Goal: Transaction & Acquisition: Obtain resource

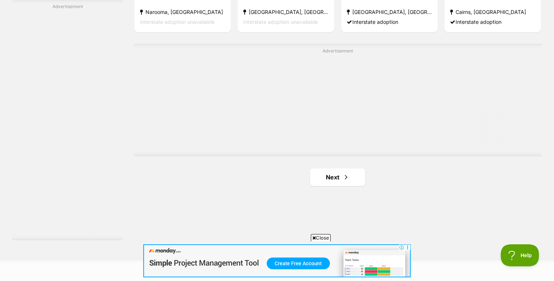
scroll to position [1298, 0]
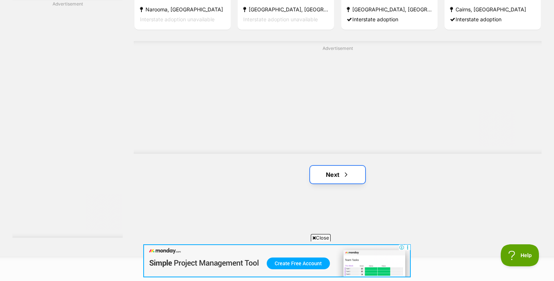
click at [331, 176] on link "Next" at bounding box center [337, 175] width 55 height 18
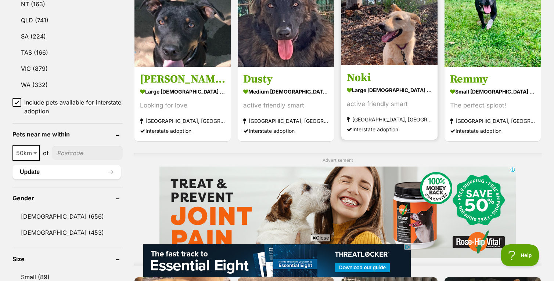
scroll to position [435, 0]
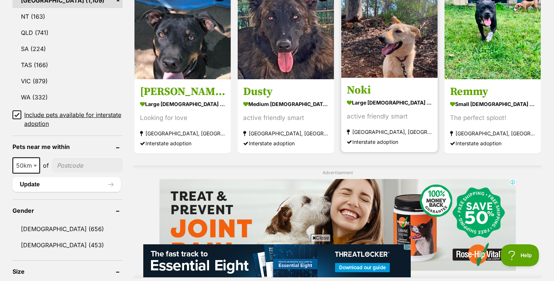
click at [392, 65] on img at bounding box center [389, 30] width 96 height 96
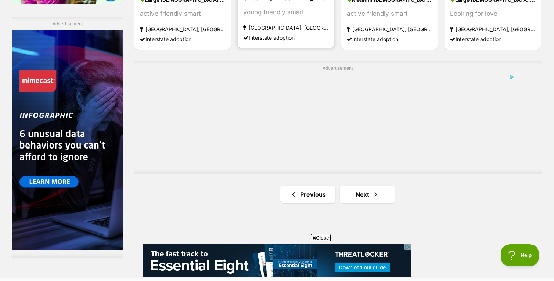
scroll to position [1393, 0]
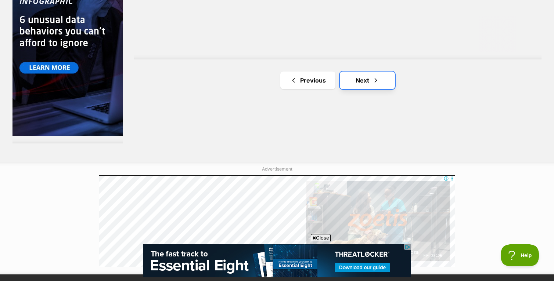
click at [377, 83] on link "Next" at bounding box center [367, 81] width 55 height 18
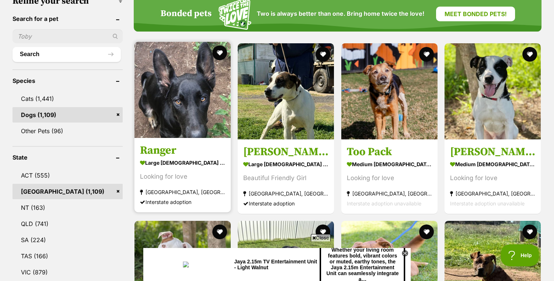
click at [198, 103] on img at bounding box center [183, 90] width 96 height 96
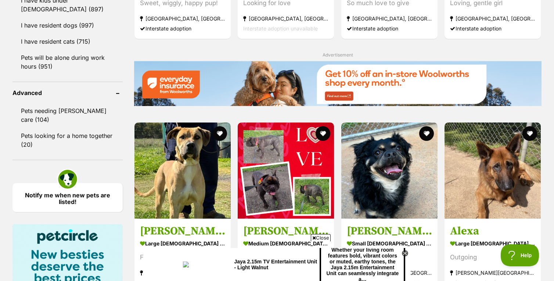
scroll to position [973, 0]
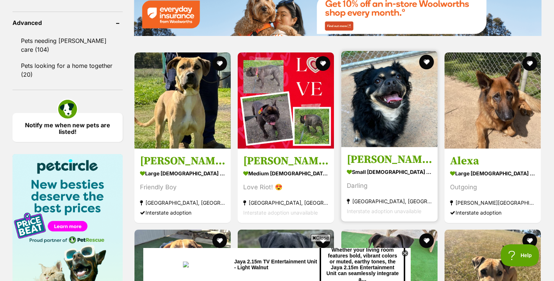
click at [392, 97] on img at bounding box center [389, 99] width 96 height 96
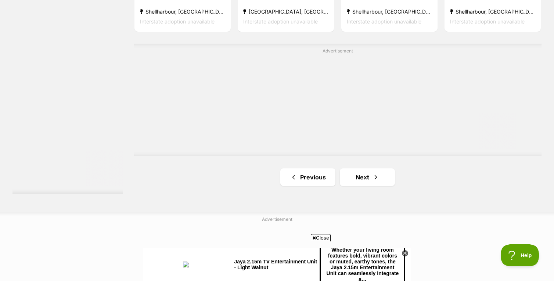
scroll to position [1349, 0]
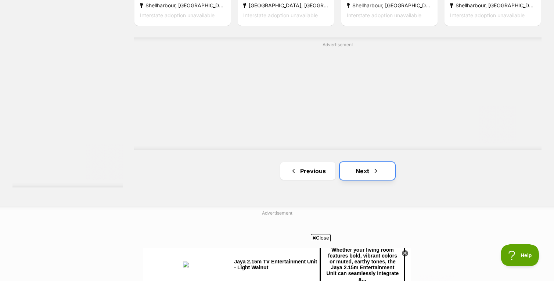
click at [368, 174] on link "Next" at bounding box center [367, 171] width 55 height 18
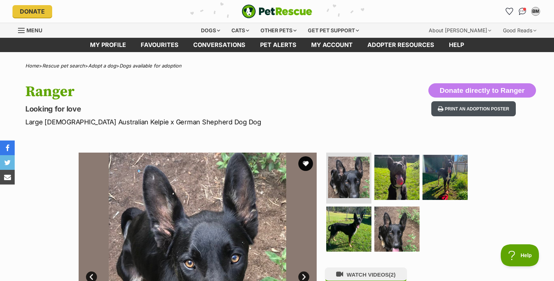
scroll to position [111, 0]
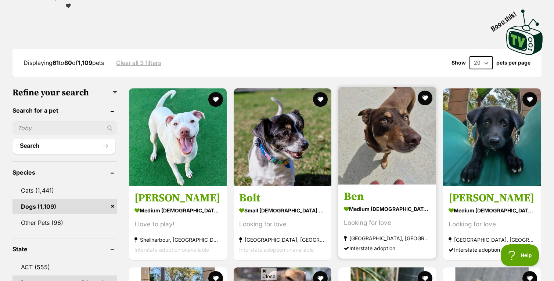
click at [379, 161] on img at bounding box center [387, 136] width 98 height 98
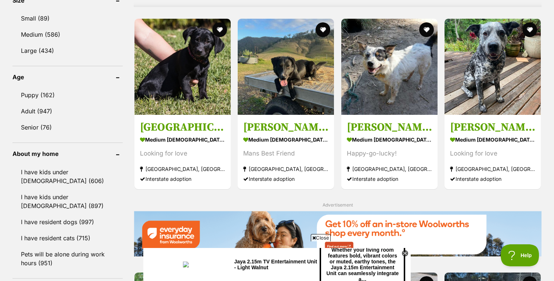
scroll to position [703, 0]
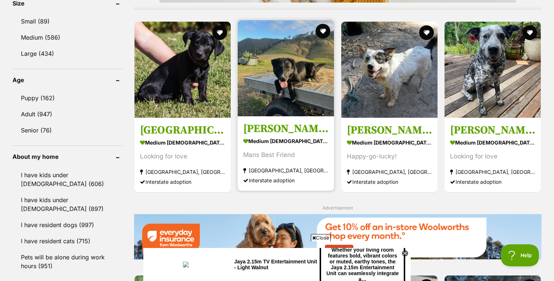
click at [308, 89] on img at bounding box center [286, 68] width 96 height 96
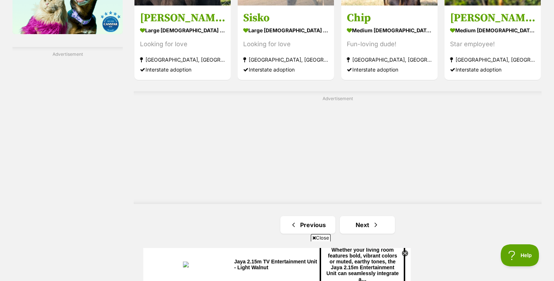
scroll to position [1257, 0]
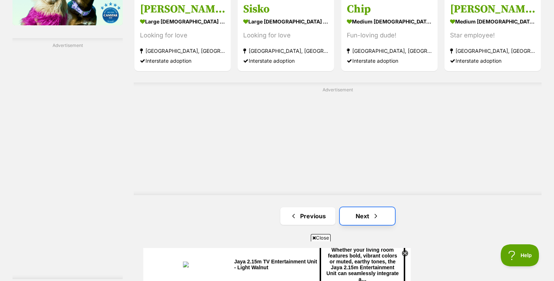
click at [367, 215] on link "Next" at bounding box center [367, 217] width 55 height 18
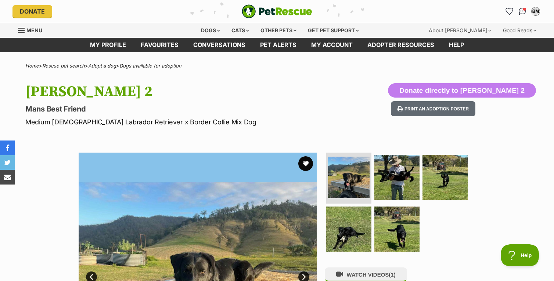
scroll to position [109, 0]
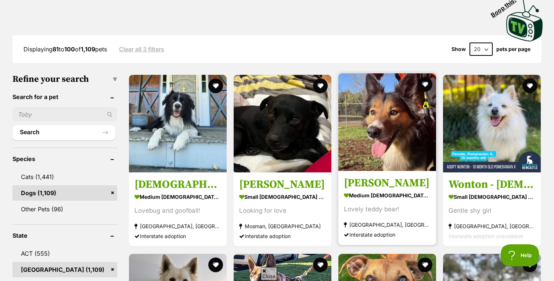
click at [397, 139] on img at bounding box center [387, 122] width 98 height 98
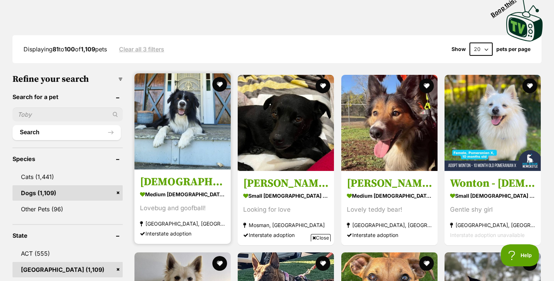
click at [181, 133] on img at bounding box center [183, 121] width 96 height 96
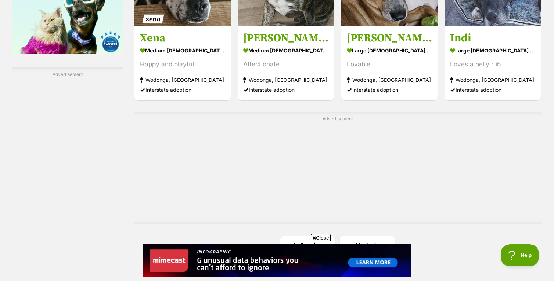
scroll to position [1249, 0]
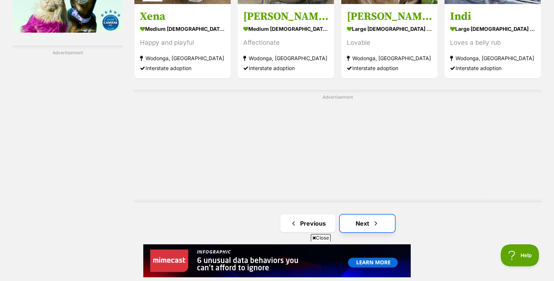
click at [365, 219] on link "Next" at bounding box center [367, 224] width 55 height 18
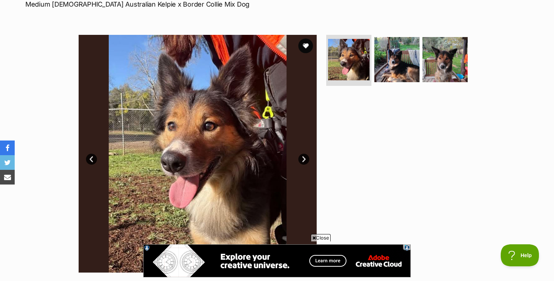
scroll to position [122, 0]
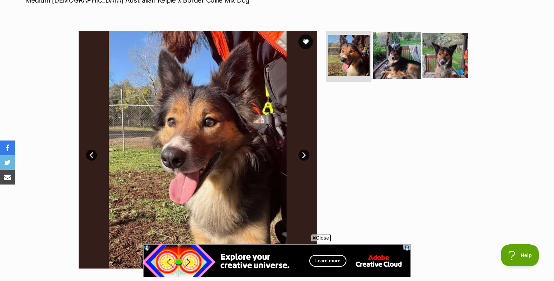
click at [383, 68] on img at bounding box center [396, 55] width 47 height 47
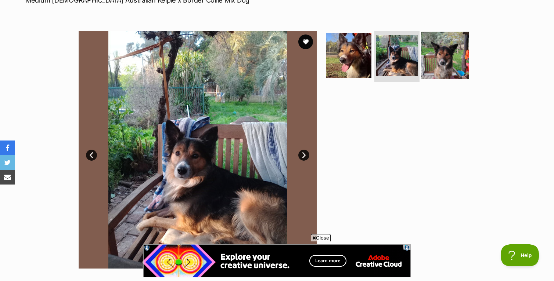
click at [446, 63] on img at bounding box center [445, 55] width 47 height 47
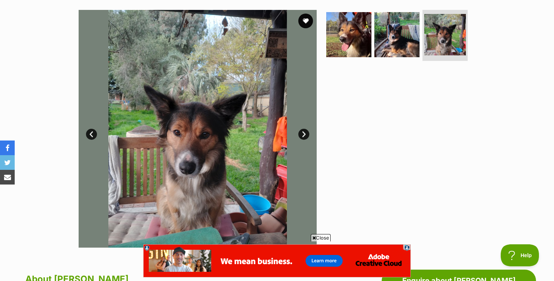
scroll to position [94, 0]
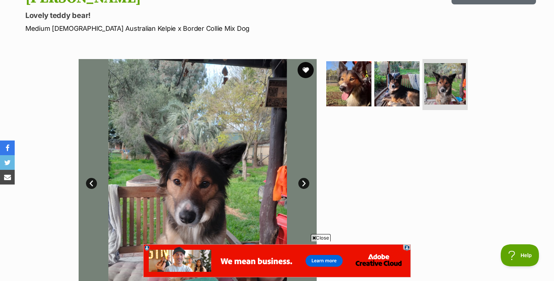
click at [308, 68] on button "favourite" at bounding box center [306, 70] width 16 height 16
click at [338, 84] on img at bounding box center [348, 83] width 47 height 47
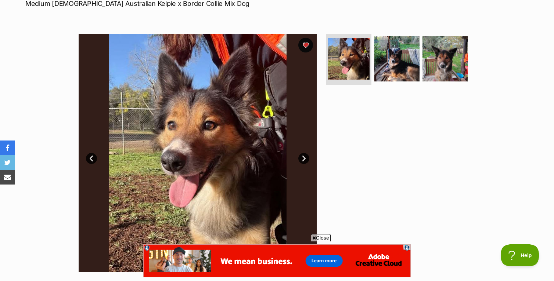
scroll to position [127, 0]
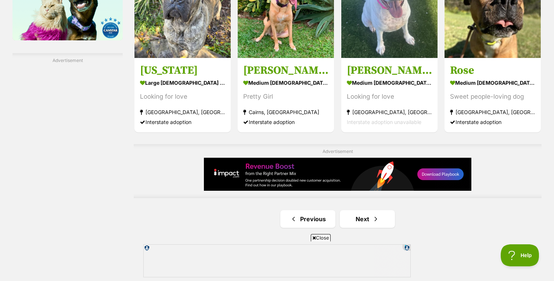
scroll to position [1301, 0]
